Goal: Find specific page/section: Find specific page/section

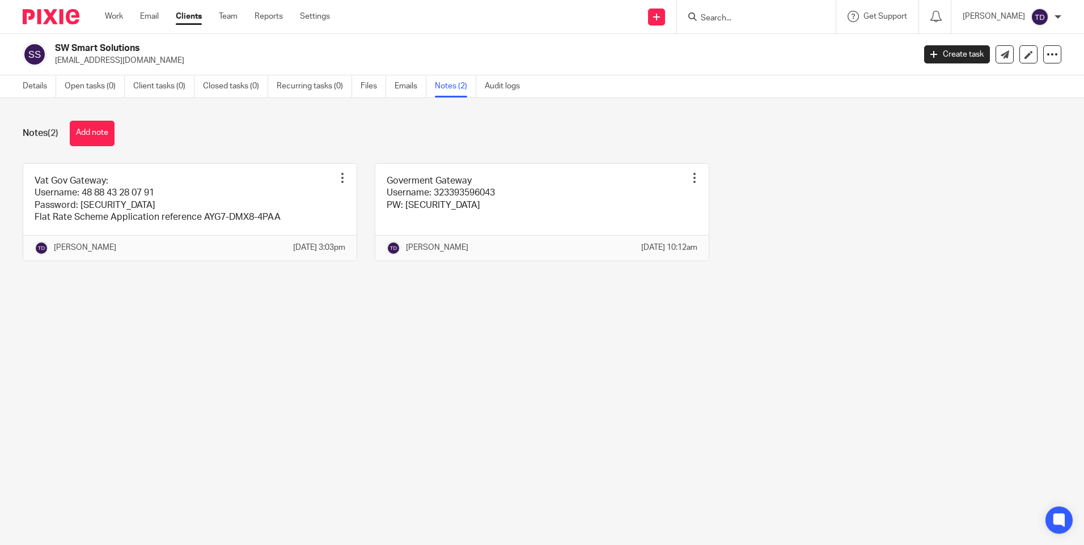
click at [715, 14] on input "Search" at bounding box center [751, 19] width 102 height 10
type input "jjm"
click at [736, 46] on link at bounding box center [770, 44] width 146 height 17
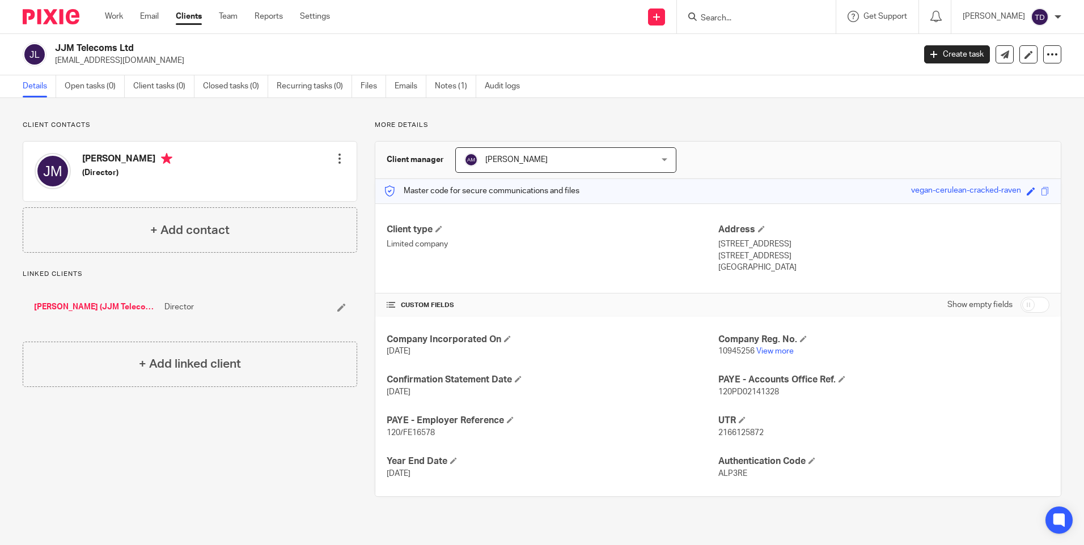
click at [772, 347] on p "10945256 View more" at bounding box center [883, 351] width 331 height 11
click at [772, 351] on link "View more" at bounding box center [774, 352] width 37 height 8
